Goal: Task Accomplishment & Management: Complete application form

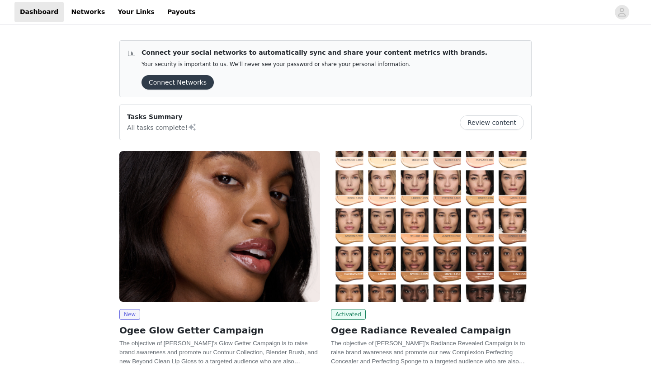
scroll to position [208, 0]
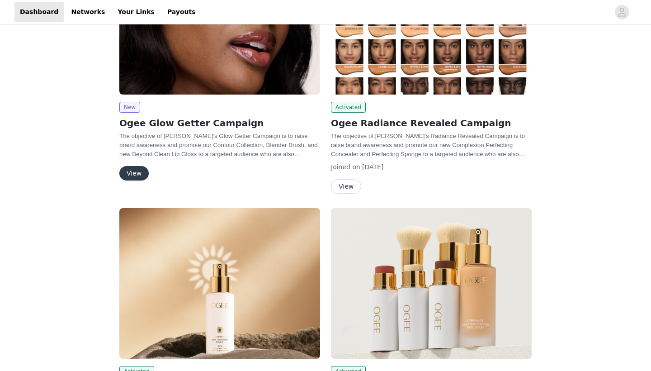
click at [140, 173] on button "View" at bounding box center [133, 173] width 29 height 14
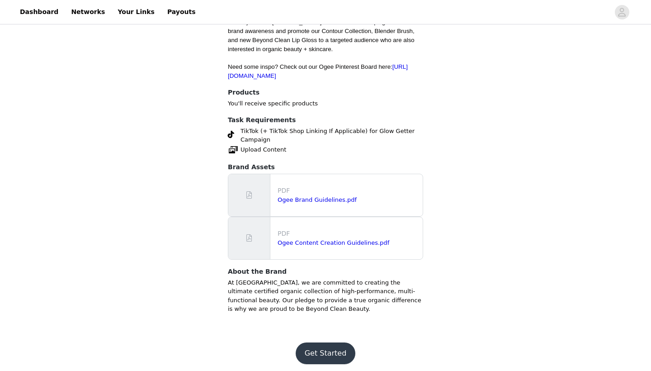
scroll to position [407, 0]
click at [322, 345] on button "Get Started" at bounding box center [326, 354] width 60 height 22
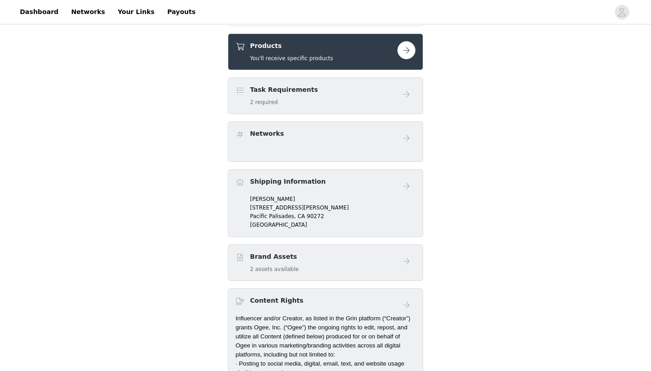
scroll to position [407, 0]
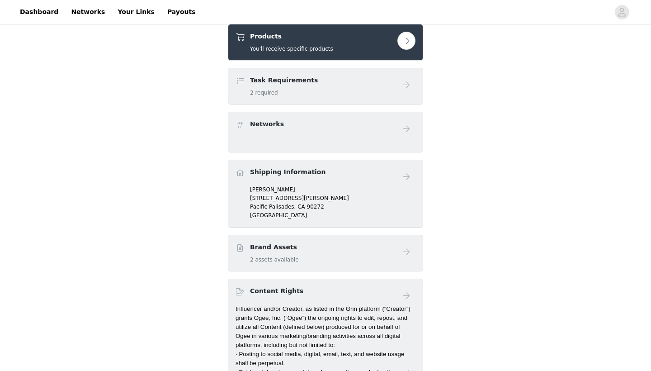
click at [403, 39] on button "button" at bounding box center [406, 41] width 18 height 18
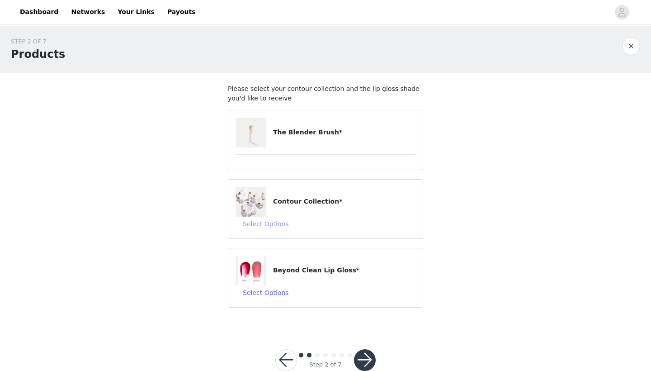
click at [280, 223] on button "Select Options" at bounding box center [266, 224] width 61 height 14
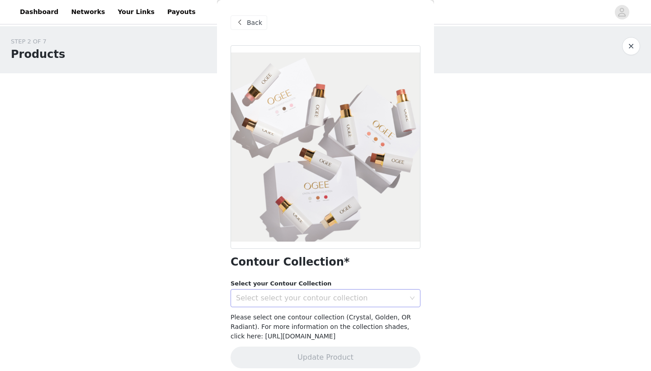
click at [277, 302] on div "Select select your contour collection" at bounding box center [320, 297] width 169 height 9
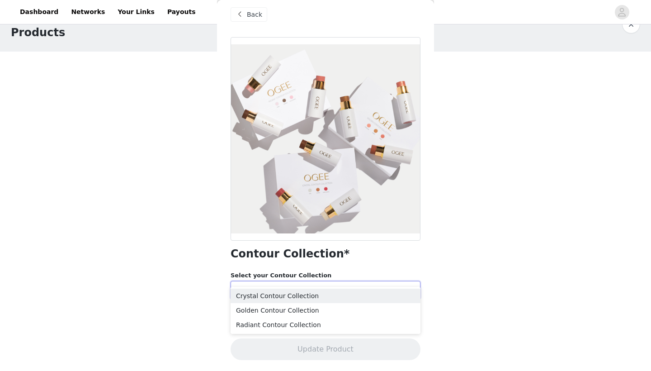
scroll to position [21, 0]
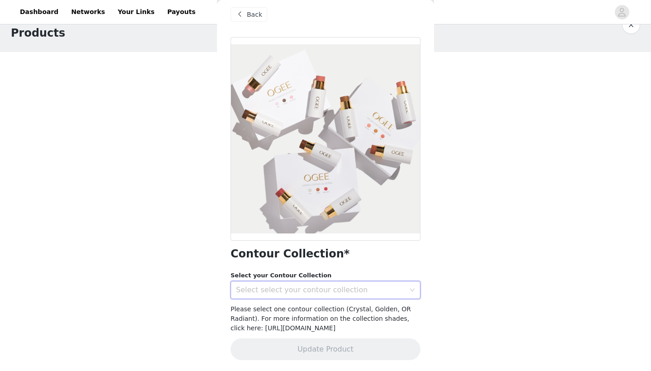
click at [263, 285] on div "Select select your contour collection" at bounding box center [320, 289] width 169 height 9
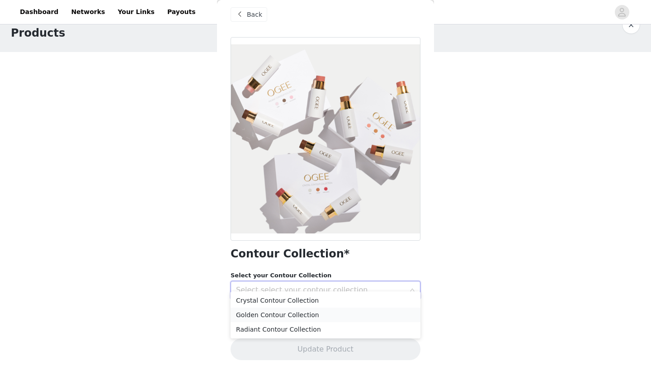
click at [266, 314] on li "Golden Contour Collection" at bounding box center [326, 314] width 190 height 14
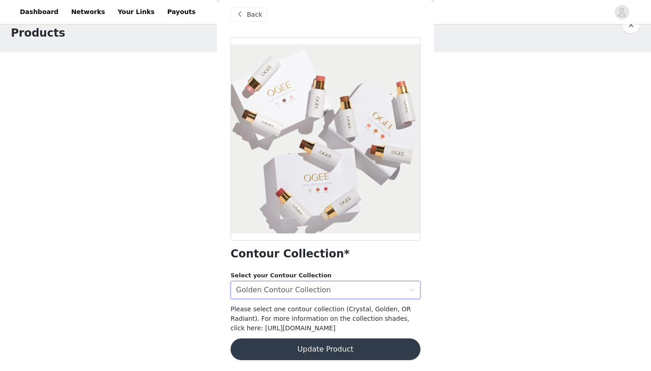
click at [332, 344] on button "Update Product" at bounding box center [326, 349] width 190 height 22
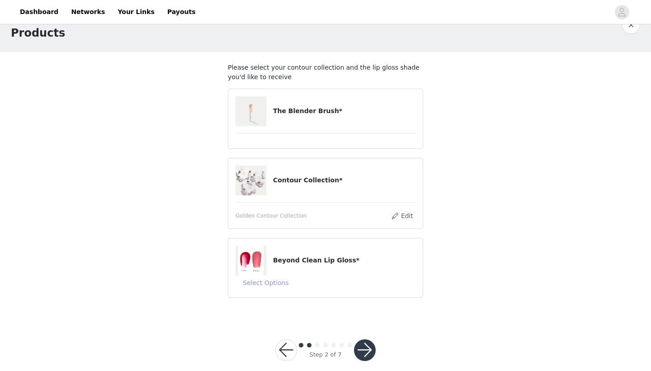
click at [260, 281] on button "Select Options" at bounding box center [266, 282] width 61 height 14
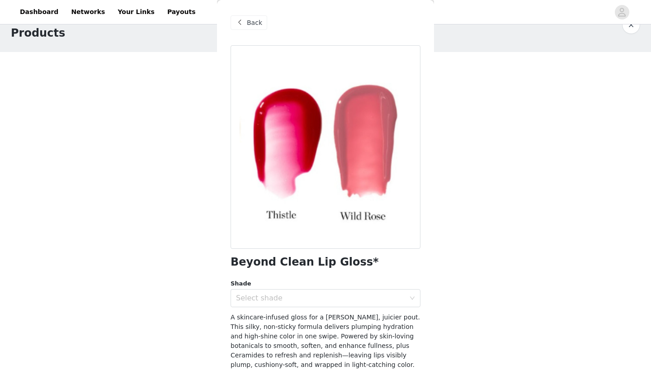
scroll to position [32, 0]
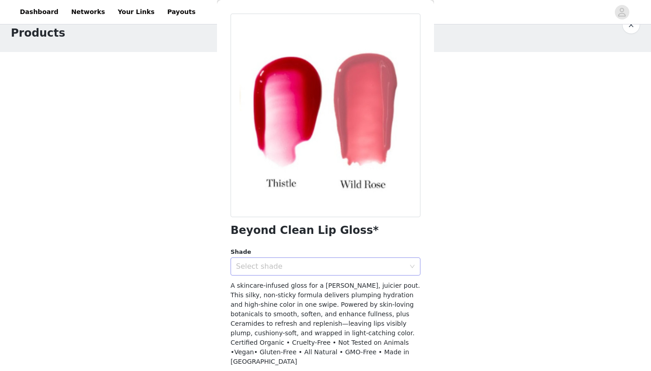
click at [267, 267] on div "Select shade" at bounding box center [320, 266] width 169 height 9
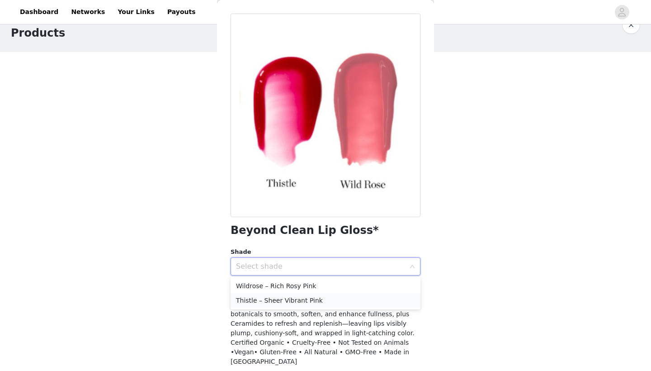
click at [260, 301] on li "Thistle – Sheer Vibrant Pink" at bounding box center [326, 300] width 190 height 14
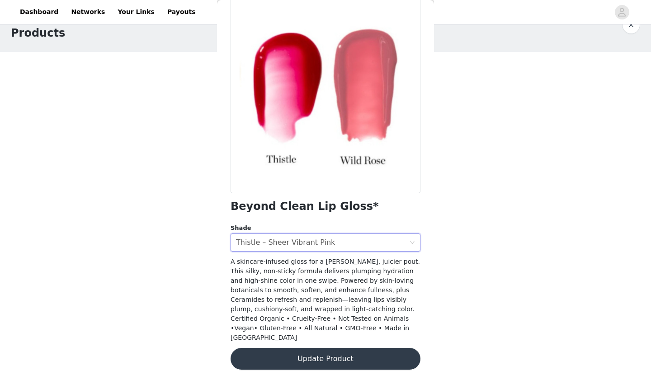
scroll to position [55, 0]
click at [281, 348] on button "Update Product" at bounding box center [326, 359] width 190 height 22
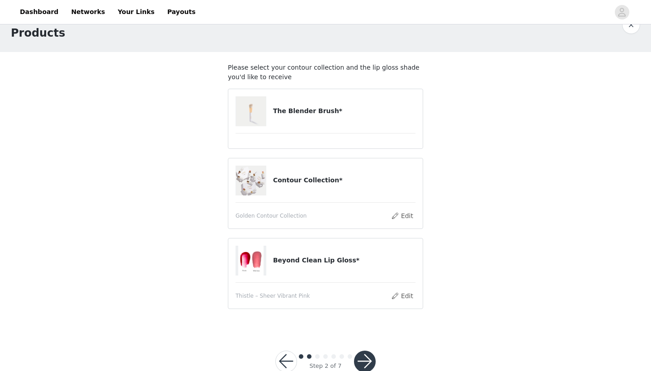
click at [367, 359] on button "button" at bounding box center [365, 361] width 22 height 22
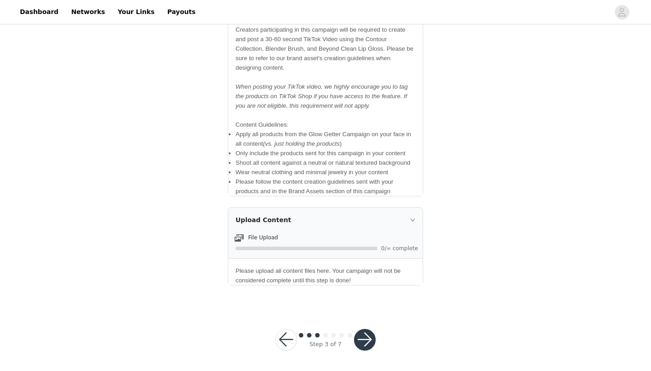
scroll to position [423, 0]
click at [365, 338] on button "button" at bounding box center [365, 340] width 22 height 22
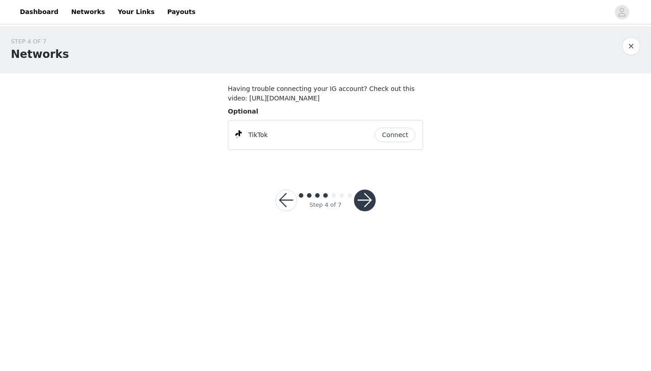
click at [365, 211] on button "button" at bounding box center [365, 200] width 22 height 22
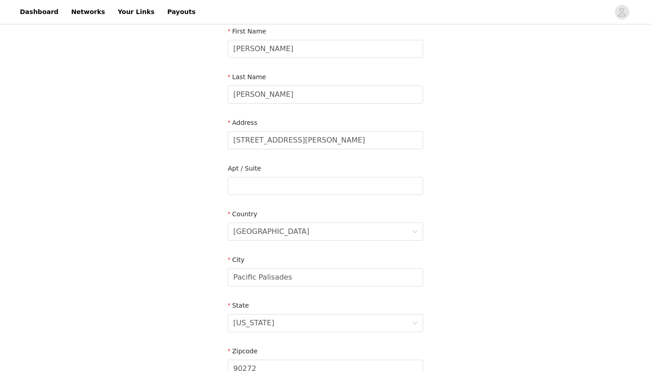
scroll to position [191, 0]
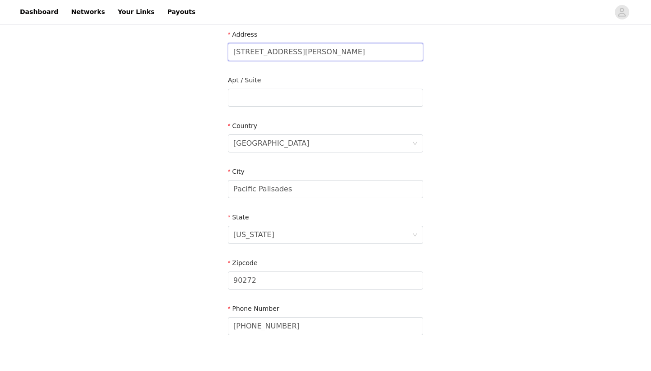
drag, startPoint x: 309, startPoint y: 47, endPoint x: 326, endPoint y: 59, distance: 20.4
type input "[STREET_ADDRESS]"
drag, startPoint x: 303, startPoint y: 191, endPoint x: 226, endPoint y: 188, distance: 77.8
click at [226, 188] on section "Email [EMAIL_ADDRESS][DOMAIN_NAME] First Name [PERSON_NAME] Last Name [PERSON_N…" at bounding box center [325, 121] width 217 height 478
type input "[GEOGRAPHIC_DATA]"
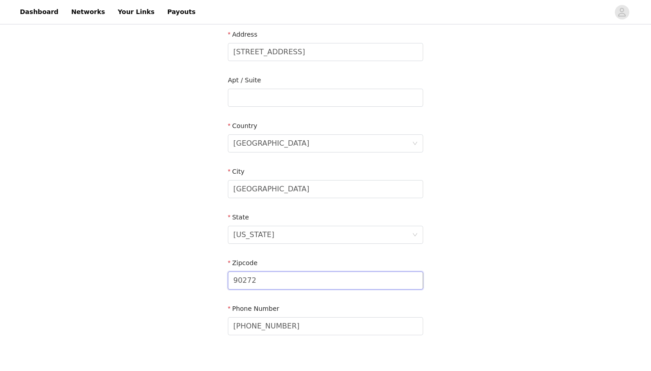
drag, startPoint x: 263, startPoint y: 279, endPoint x: 217, endPoint y: 278, distance: 45.7
click at [217, 278] on section "Email [EMAIL_ADDRESS][DOMAIN_NAME] First Name [PERSON_NAME] Last Name [PERSON_N…" at bounding box center [325, 121] width 217 height 478
type input "90049"
click at [508, 230] on div "STEP 5 OF 7 Shipping Information Email [EMAIL_ADDRESS][DOMAIN_NAME] First Name …" at bounding box center [325, 97] width 651 height 525
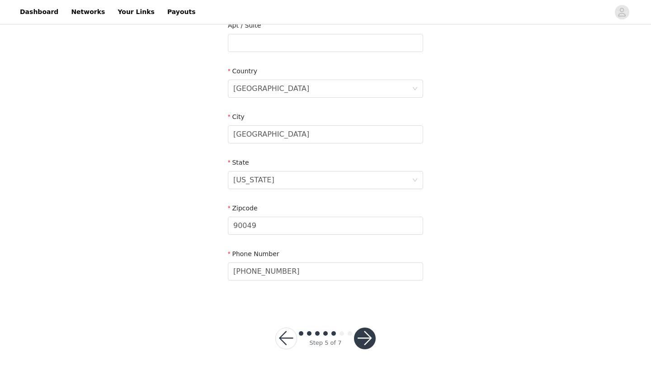
scroll to position [246, 0]
click at [365, 338] on button "button" at bounding box center [365, 339] width 22 height 22
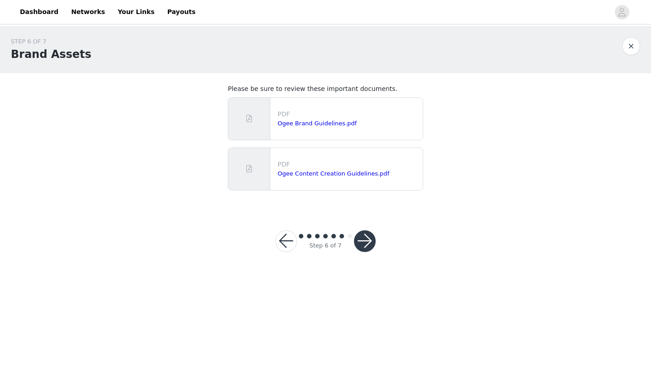
click at [364, 245] on button "button" at bounding box center [365, 241] width 22 height 22
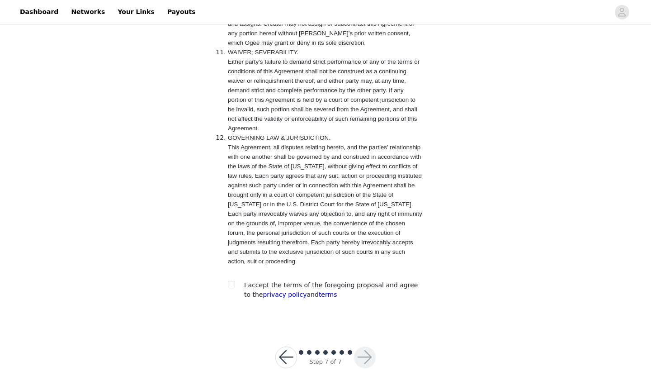
scroll to position [1851, 0]
click at [229, 281] on label at bounding box center [231, 285] width 7 height 9
click at [229, 281] on input "checkbox" at bounding box center [231, 284] width 6 height 6
checkbox input "true"
click at [357, 347] on button "button" at bounding box center [365, 358] width 22 height 22
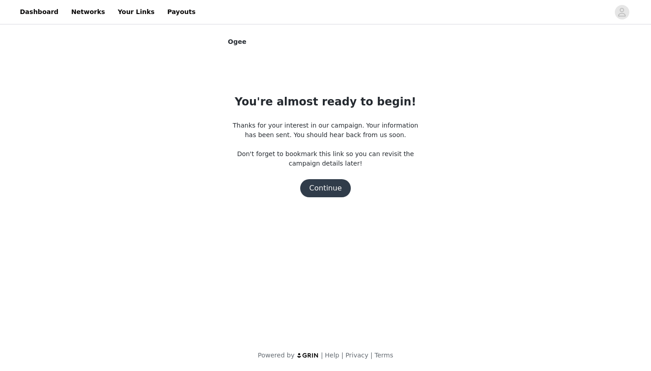
click at [326, 193] on button "Continue" at bounding box center [325, 188] width 51 height 18
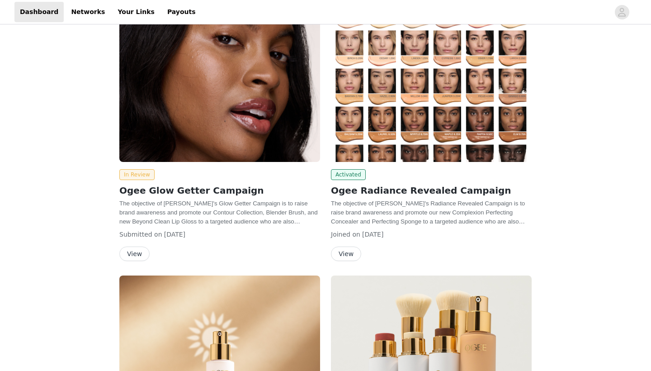
scroll to position [269, 0]
